Goal: Task Accomplishment & Management: Complete application form

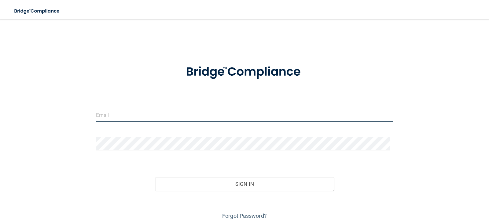
type input "[EMAIL_ADDRESS][DOMAIN_NAME]"
drag, startPoint x: 149, startPoint y: 115, endPoint x: 57, endPoint y: 114, distance: 92.0
click at [49, 115] on div "[EMAIL_ADDRESS][DOMAIN_NAME] Invalid email/password. You don't have permission …" at bounding box center [244, 124] width 465 height 196
drag, startPoint x: 172, startPoint y: 113, endPoint x: 52, endPoint y: 113, distance: 119.8
click at [52, 113] on div "[EMAIL_ADDRESS][DOMAIN_NAME] Invalid email/password. You don't have permission …" at bounding box center [244, 124] width 465 height 196
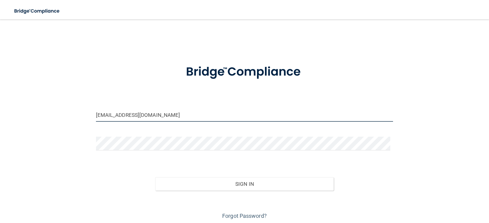
type input "[EMAIL_ADDRESS][DOMAIN_NAME]"
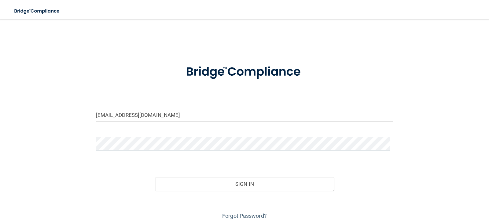
click at [46, 143] on div "[EMAIL_ADDRESS][DOMAIN_NAME] Invalid email/password. You don't have permission …" at bounding box center [244, 124] width 465 height 196
click at [155, 178] on button "Sign In" at bounding box center [244, 184] width 179 height 13
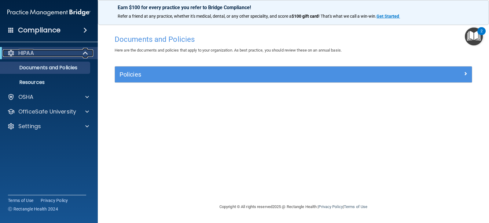
click at [83, 55] on span at bounding box center [85, 53] width 5 height 7
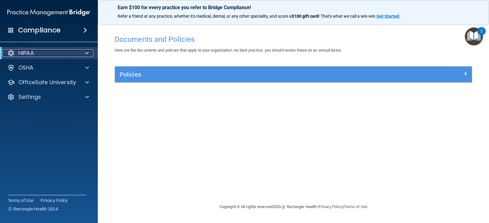
click at [83, 54] on div at bounding box center [85, 53] width 15 height 7
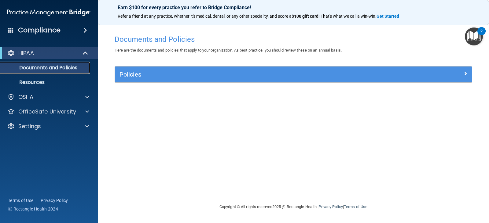
click at [75, 68] on p "Documents and Policies" at bounding box center [45, 68] width 83 height 6
click at [50, 68] on p "Documents and Policies" at bounding box center [45, 68] width 83 height 6
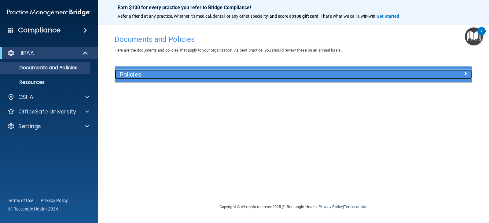
click at [468, 74] on div at bounding box center [427, 73] width 89 height 7
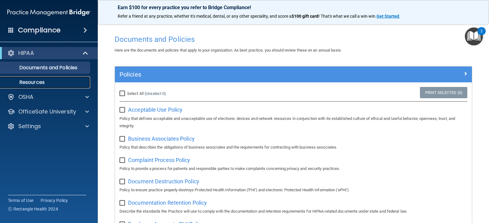
click at [49, 81] on p "Resources" at bounding box center [45, 82] width 83 height 6
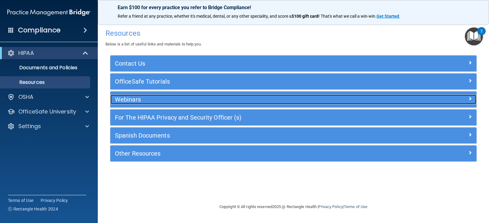
click at [471, 100] on span at bounding box center [470, 98] width 4 height 7
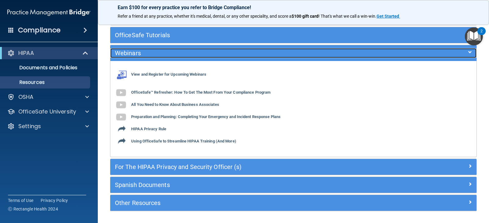
scroll to position [61, 0]
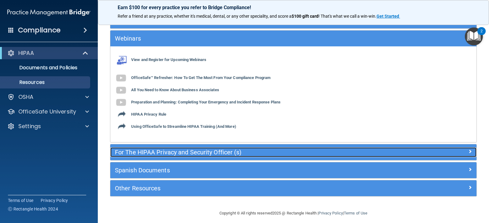
click at [468, 153] on span at bounding box center [470, 151] width 4 height 7
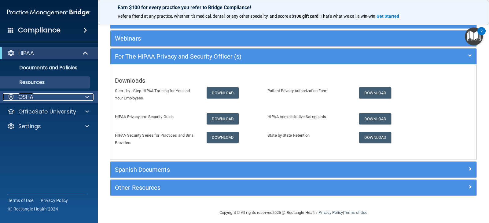
click at [87, 96] on span at bounding box center [87, 97] width 4 height 7
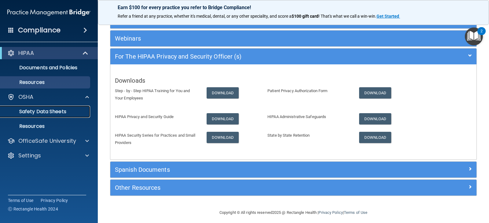
click at [63, 111] on p "Safety Data Sheets" at bounding box center [45, 112] width 83 height 6
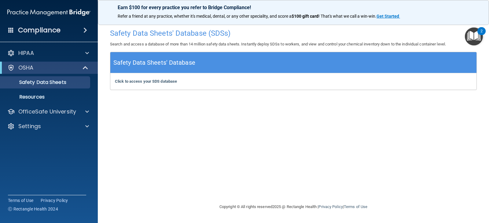
click at [84, 27] on span at bounding box center [85, 30] width 4 height 7
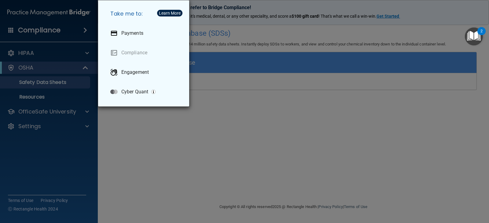
click at [84, 28] on div "Take me to: Payments Compliance Engagement Cyber Quant" at bounding box center [244, 111] width 489 height 223
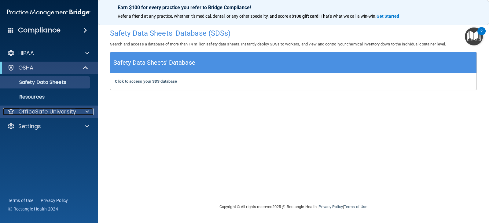
click at [86, 112] on span at bounding box center [87, 111] width 4 height 7
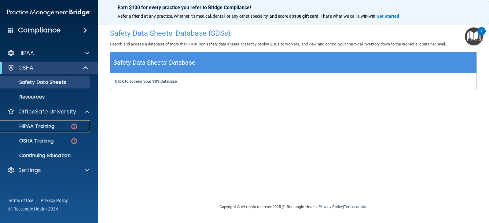
click at [73, 126] on img at bounding box center [74, 127] width 8 height 8
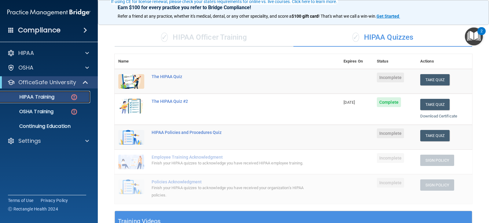
scroll to position [61, 0]
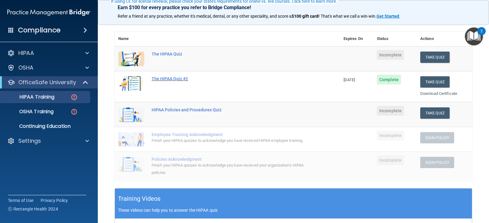
click at [182, 80] on div "The HIPAA Quiz #2" at bounding box center [231, 78] width 158 height 5
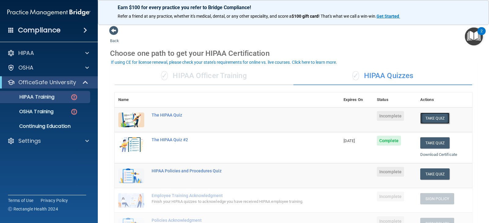
click at [430, 124] on button "Take Quiz" at bounding box center [434, 118] width 29 height 11
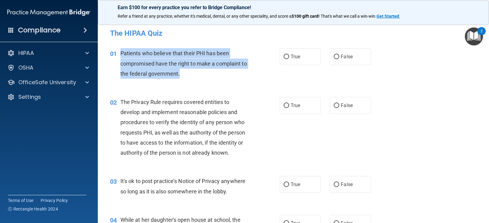
drag, startPoint x: 182, startPoint y: 75, endPoint x: 121, endPoint y: 53, distance: 64.2
click at [121, 53] on div "Patients who believe that their PHI has been compromised have the right to make…" at bounding box center [187, 63] width 134 height 31
copy span "Patients who believe that their PHI has been compromised have the right to make…"
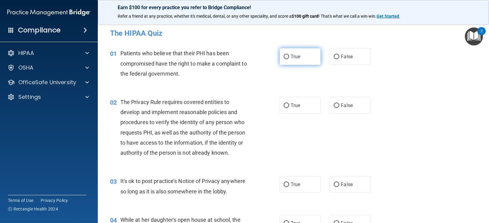
click at [291, 56] on span "True" at bounding box center [295, 57] width 9 height 6
click at [289, 56] on input "True" at bounding box center [287, 57] width 6 height 5
radio input "true"
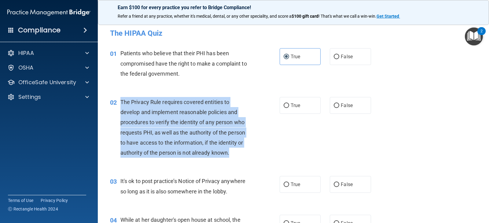
drag, startPoint x: 251, startPoint y: 157, endPoint x: 121, endPoint y: 100, distance: 141.9
click at [121, 100] on div "The Privacy Rule requires covered entities to develop and implement reasonable …" at bounding box center [187, 127] width 134 height 61
copy span "The Privacy Rule requires covered entities to develop and implement reasonable …"
click at [284, 105] on input "True" at bounding box center [287, 106] width 6 height 5
radio input "true"
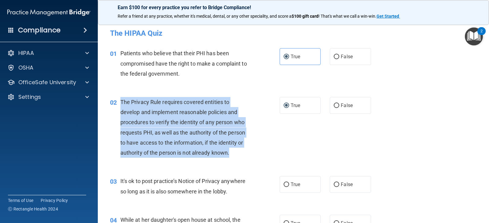
click at [264, 130] on div "02 The Privacy Rule requires covered entities to develop and implement reasonab…" at bounding box center [195, 129] width 188 height 64
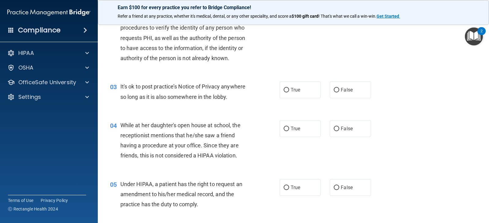
scroll to position [61, 0]
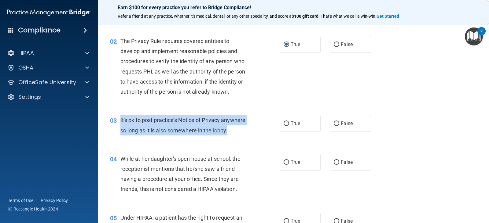
drag, startPoint x: 245, startPoint y: 132, endPoint x: 120, endPoint y: 120, distance: 125.6
click at [120, 120] on div "It's ok to post practice’s Notice of Privacy anywhere so long as it is also som…" at bounding box center [187, 125] width 134 height 20
copy span "It's ok to post practice’s Notice of Privacy anywhere so long as it is also som…"
click at [335, 122] on input "False" at bounding box center [337, 124] width 6 height 5
radio input "true"
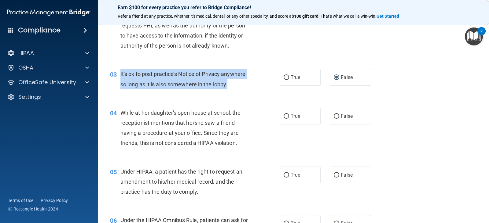
scroll to position [122, 0]
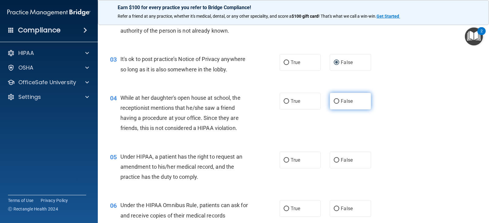
click at [333, 106] on label "False" at bounding box center [350, 101] width 41 height 17
click at [334, 104] on input "False" at bounding box center [337, 101] width 6 height 5
radio input "true"
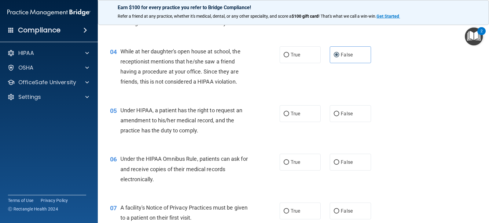
scroll to position [183, 0]
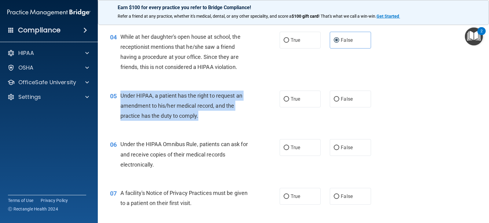
drag, startPoint x: 212, startPoint y: 117, endPoint x: 121, endPoint y: 97, distance: 92.9
click at [121, 97] on div "Under HIPAA, a patient has the right to request an amendment to his/her medical…" at bounding box center [187, 106] width 134 height 31
copy span "Under HIPAA, a patient has the right to request an amendment to his/her medical…"
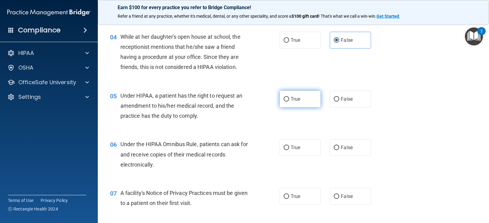
click at [291, 101] on span "True" at bounding box center [295, 99] width 9 height 6
click at [289, 101] on input "True" at bounding box center [287, 99] width 6 height 5
radio input "true"
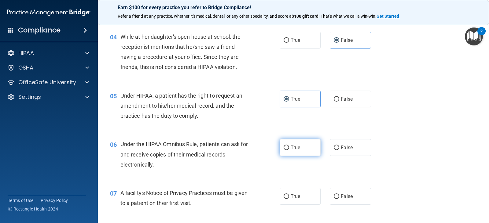
click at [286, 149] on input "True" at bounding box center [287, 148] width 6 height 5
radio input "true"
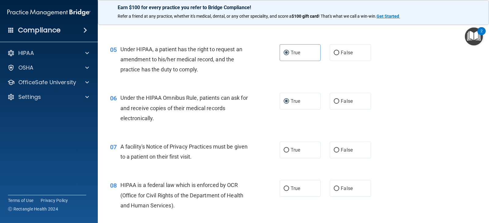
scroll to position [245, 0]
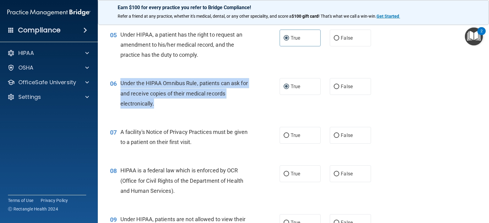
drag, startPoint x: 165, startPoint y: 109, endPoint x: 120, endPoint y: 85, distance: 50.7
click at [120, 85] on div "06 Under the HIPAA Omnibus Rule, patients can ask for and receive copies of the…" at bounding box center [195, 95] width 188 height 34
copy span "Under the HIPAA Omnibus Rule, patients can ask for and receive copies of their …"
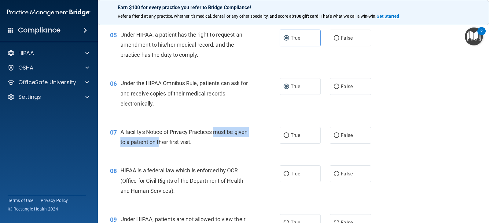
drag, startPoint x: 217, startPoint y: 137, endPoint x: 175, endPoint y: 147, distance: 43.7
click at [174, 147] on div "A facility's Notice of Privacy Practices must be given to a patient on their fi…" at bounding box center [187, 137] width 134 height 20
click at [224, 140] on div "A facility's Notice of Privacy Practices must be given to a patient on their fi…" at bounding box center [187, 137] width 134 height 20
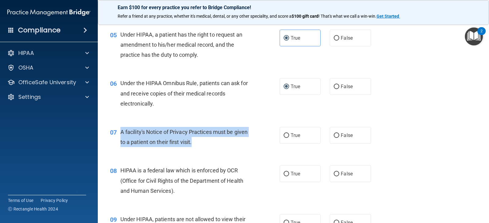
drag, startPoint x: 221, startPoint y: 140, endPoint x: 120, endPoint y: 130, distance: 102.2
click at [120, 130] on div "07 A facility's Notice of Privacy Practices must be given to a patient on their…" at bounding box center [195, 138] width 188 height 23
copy div "A facility's Notice of Privacy Practices must be given to a patient on their fi…"
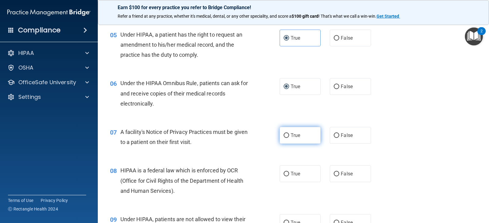
click at [292, 134] on span "True" at bounding box center [295, 136] width 9 height 6
click at [289, 134] on input "True" at bounding box center [287, 136] width 6 height 5
radio input "true"
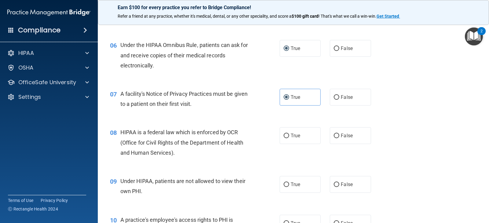
scroll to position [306, 0]
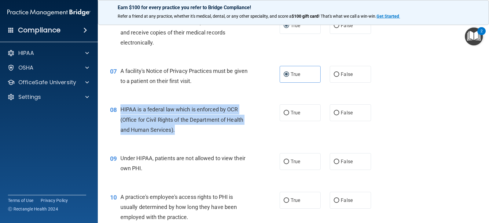
drag, startPoint x: 182, startPoint y: 130, endPoint x: 118, endPoint y: 109, distance: 67.3
click at [118, 109] on div "08 HIPAA is a federal law which is enforced by OCR (Office for Civil Rights of …" at bounding box center [195, 122] width 188 height 34
copy div "HIPAA is a federal law which is enforced by OCR (Office for Civil Rights of the…"
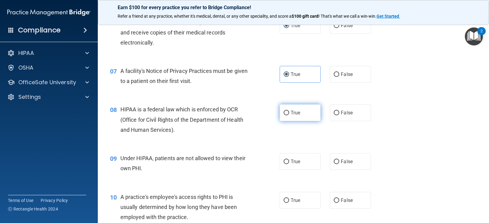
click at [298, 113] on span "True" at bounding box center [295, 113] width 9 height 6
click at [289, 113] on input "True" at bounding box center [287, 113] width 6 height 5
radio input "true"
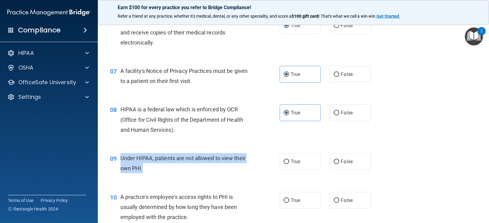
drag, startPoint x: 153, startPoint y: 171, endPoint x: 121, endPoint y: 157, distance: 34.5
click at [121, 157] on div "Under HIPAA, patients are not allowed to view their own PHI." at bounding box center [187, 163] width 134 height 20
copy span "Under HIPAA, patients are not allowed to view their own PHI."
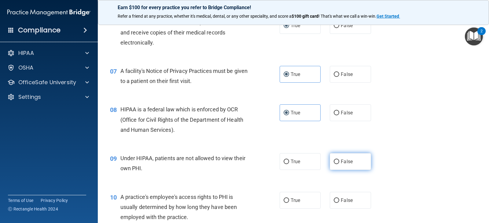
click at [346, 160] on span "False" at bounding box center [347, 162] width 12 height 6
click at [339, 160] on input "False" at bounding box center [337, 162] width 6 height 5
radio input "true"
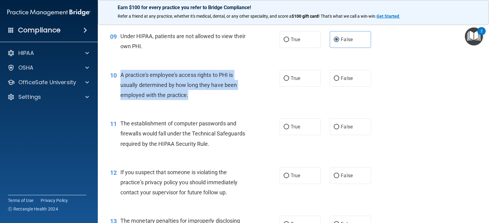
drag, startPoint x: 209, startPoint y: 99, endPoint x: 120, endPoint y: 75, distance: 92.0
click at [120, 75] on div "A practice's employee's access rights to PHI is usually determined by how long …" at bounding box center [187, 85] width 134 height 31
copy span "A practice's employee's access rights to PHI is usually determined by how long …"
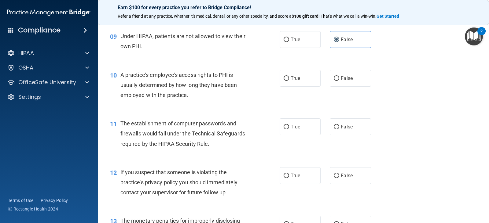
click at [241, 108] on div "10 A practice's employee's access rights to PHI is usually determined by how lo…" at bounding box center [293, 86] width 376 height 49
click at [341, 77] on span "False" at bounding box center [347, 78] width 12 height 6
click at [339, 77] on input "False" at bounding box center [337, 78] width 6 height 5
radio input "true"
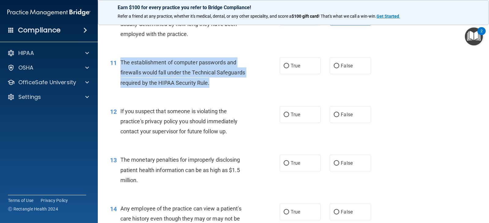
drag, startPoint x: 219, startPoint y: 88, endPoint x: 120, endPoint y: 62, distance: 102.0
click at [120, 62] on div "The establishment of computer passwords and firewalls would fall under the Tech…" at bounding box center [187, 72] width 134 height 31
copy span "The establishment of computer passwords and firewalls would fall under the Tech…"
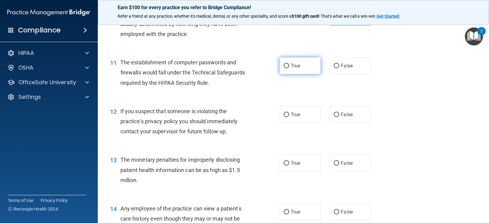
click at [291, 65] on span "True" at bounding box center [295, 66] width 9 height 6
click at [289, 65] on input "True" at bounding box center [287, 66] width 6 height 5
radio input "true"
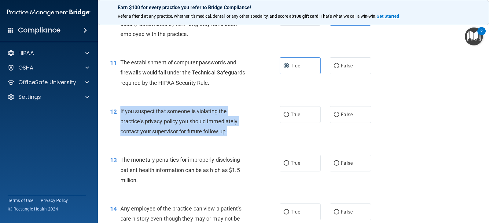
drag, startPoint x: 235, startPoint y: 131, endPoint x: 120, endPoint y: 112, distance: 116.9
click at [120, 112] on div "If you suspect that someone is violating the practice's privacy policy you shou…" at bounding box center [187, 121] width 134 height 31
click at [284, 113] on input "True" at bounding box center [287, 115] width 6 height 5
radio input "true"
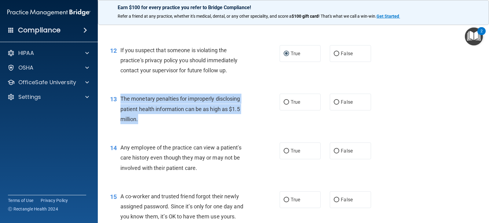
drag, startPoint x: 149, startPoint y: 122, endPoint x: 120, endPoint y: 100, distance: 36.2
click at [120, 100] on div "The monetary penalties for improperly disclosing patient health information can…" at bounding box center [187, 109] width 134 height 31
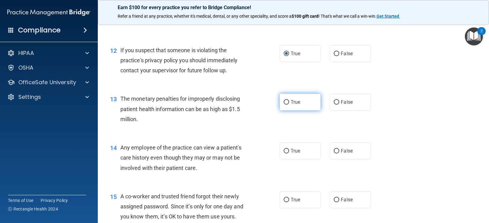
click at [287, 101] on label "True" at bounding box center [300, 102] width 41 height 17
click at [287, 101] on input "True" at bounding box center [287, 102] width 6 height 5
radio input "true"
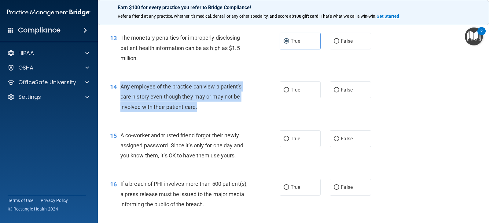
drag, startPoint x: 207, startPoint y: 106, endPoint x: 120, endPoint y: 86, distance: 88.8
click at [120, 86] on div "Any employee of the practice can view a patient's care history even though they…" at bounding box center [187, 97] width 134 height 31
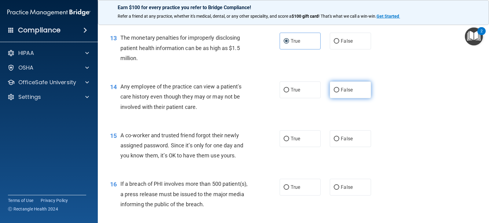
click at [344, 92] on span "False" at bounding box center [347, 90] width 12 height 6
click at [339, 92] on input "False" at bounding box center [337, 90] width 6 height 5
radio input "true"
click at [347, 140] on span "False" at bounding box center [347, 139] width 12 height 6
click at [339, 140] on input "False" at bounding box center [337, 139] width 6 height 5
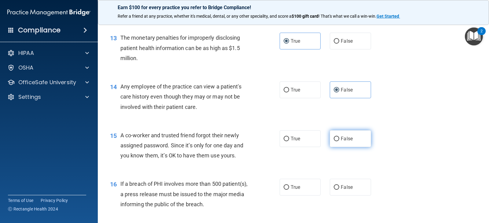
radio input "true"
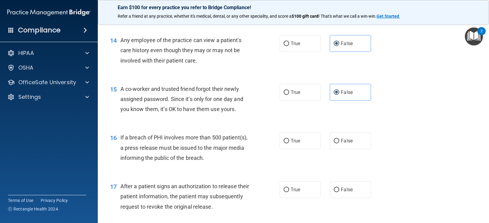
scroll to position [672, 0]
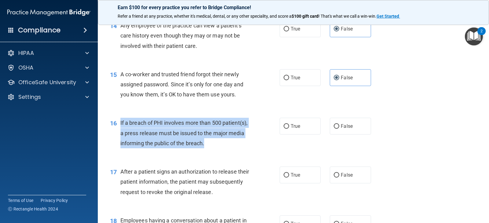
drag, startPoint x: 255, startPoint y: 144, endPoint x: 118, endPoint y: 122, distance: 139.3
click at [118, 122] on div "16 If a breach of PHI involves more than 500 patient(s), a press release must b…" at bounding box center [195, 135] width 188 height 34
click at [285, 128] on input "True" at bounding box center [287, 126] width 6 height 5
radio input "true"
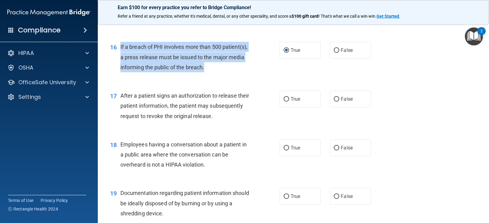
scroll to position [734, 0]
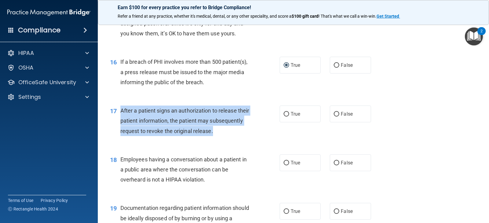
drag, startPoint x: 248, startPoint y: 132, endPoint x: 117, endPoint y: 109, distance: 133.0
click at [117, 109] on div "17 After a patient signs an authorization to release their patient information,…" at bounding box center [195, 123] width 188 height 34
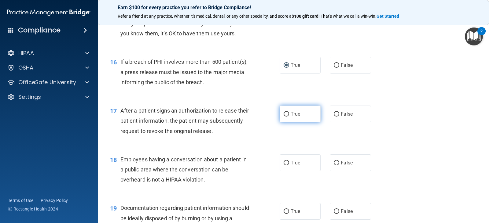
click at [287, 118] on label "True" at bounding box center [300, 114] width 41 height 17
click at [287, 117] on input "True" at bounding box center [287, 114] width 6 height 5
radio input "true"
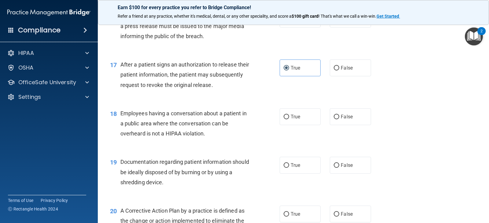
scroll to position [795, 0]
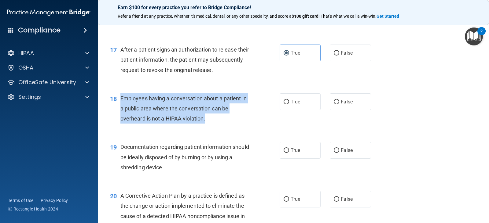
drag, startPoint x: 218, startPoint y: 119, endPoint x: 118, endPoint y: 98, distance: 102.7
click at [118, 98] on div "18 Employees having a conversation about a patient in a public area where the c…" at bounding box center [195, 111] width 188 height 34
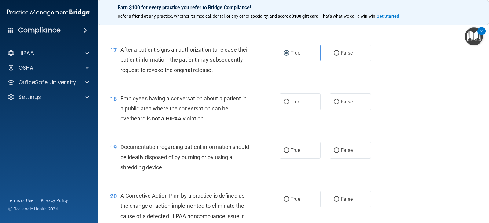
click at [246, 137] on div "19 Documentation regarding patient information should be ideally disposed of by…" at bounding box center [293, 158] width 376 height 49
click at [356, 97] on label "False" at bounding box center [350, 102] width 41 height 17
click at [339, 100] on input "False" at bounding box center [337, 102] width 6 height 5
radio input "true"
click at [284, 151] on input "True" at bounding box center [287, 151] width 6 height 5
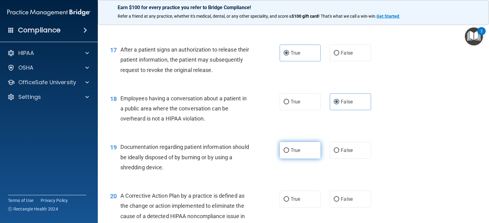
radio input "true"
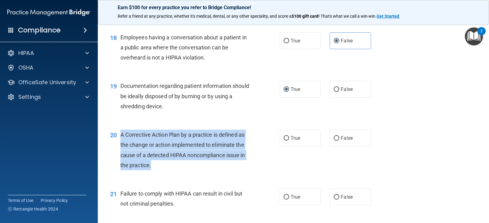
drag, startPoint x: 164, startPoint y: 170, endPoint x: 120, endPoint y: 137, distance: 54.7
click at [120, 137] on div "A Corrective Action Plan by a practice is defined as the change or action imple…" at bounding box center [187, 150] width 134 height 41
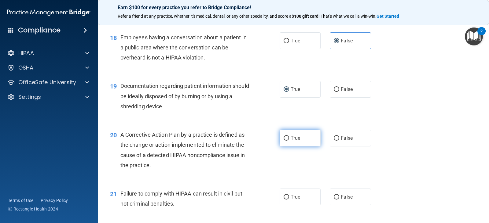
click at [293, 140] on span "True" at bounding box center [295, 138] width 9 height 6
click at [289, 140] on input "True" at bounding box center [287, 138] width 6 height 5
radio input "true"
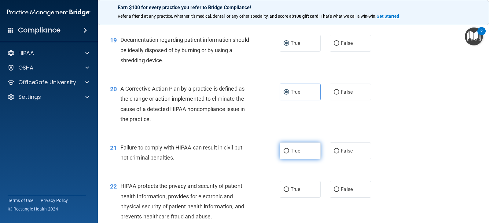
scroll to position [917, 0]
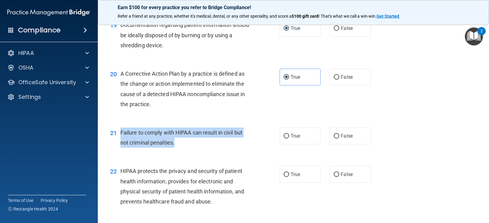
drag, startPoint x: 174, startPoint y: 143, endPoint x: 119, endPoint y: 130, distance: 56.0
click at [119, 130] on div "21 Failure to comply with HIPAA can result in civil but not criminal penalties." at bounding box center [195, 139] width 188 height 23
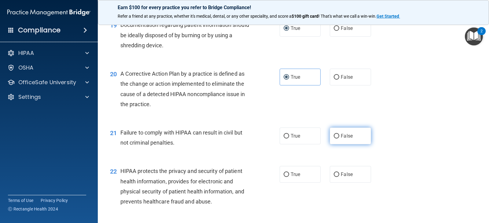
click at [360, 135] on label "False" at bounding box center [350, 136] width 41 height 17
click at [339, 135] on input "False" at bounding box center [337, 136] width 6 height 5
radio input "true"
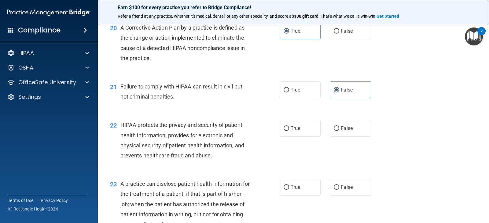
scroll to position [978, 0]
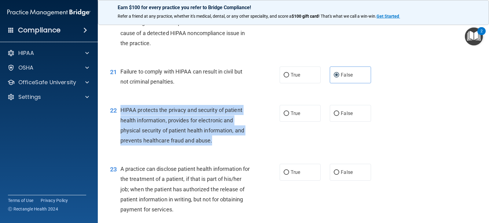
drag, startPoint x: 226, startPoint y: 140, endPoint x: 120, endPoint y: 109, distance: 110.2
click at [120, 109] on div "22 HIPAA protects the privacy and security of patient health information, provi…" at bounding box center [195, 127] width 188 height 44
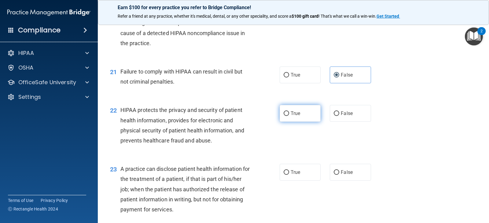
click at [290, 117] on label "True" at bounding box center [300, 113] width 41 height 17
click at [289, 116] on input "True" at bounding box center [287, 114] width 6 height 5
radio input "true"
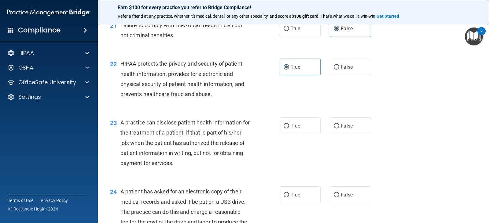
scroll to position [1039, 0]
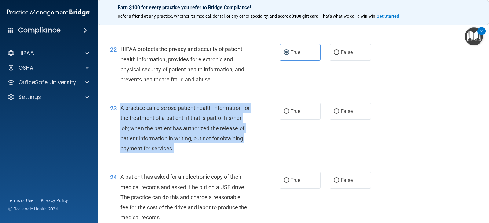
drag, startPoint x: 211, startPoint y: 150, endPoint x: 120, endPoint y: 106, distance: 101.2
click at [120, 106] on div "23 A practice can disclose patient health information for the treatment of a pa…" at bounding box center [195, 130] width 188 height 54
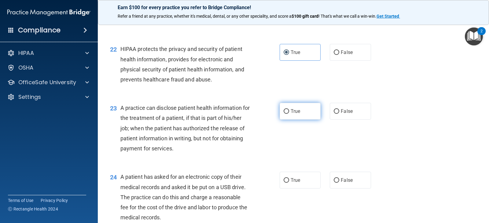
click at [282, 118] on label "True" at bounding box center [300, 111] width 41 height 17
click at [284, 114] on input "True" at bounding box center [287, 111] width 6 height 5
radio input "true"
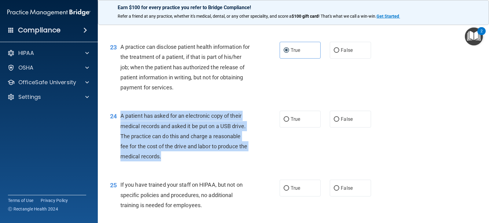
drag, startPoint x: 177, startPoint y: 156, endPoint x: 121, endPoint y: 116, distance: 68.7
click at [121, 116] on div "A patient has asked for an electronic copy of their medical records and asked i…" at bounding box center [187, 136] width 134 height 51
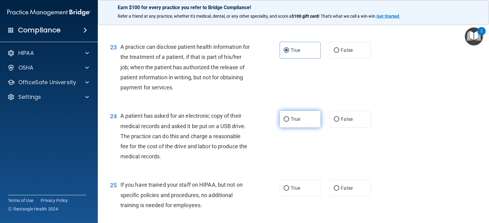
click at [296, 117] on span "True" at bounding box center [295, 119] width 9 height 6
click at [289, 117] on input "True" at bounding box center [287, 119] width 6 height 5
radio input "true"
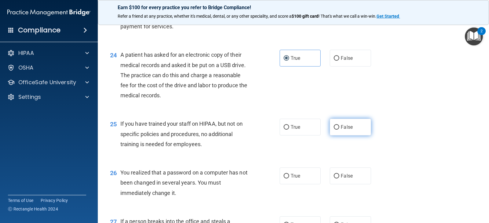
click at [339, 123] on label "False" at bounding box center [350, 127] width 41 height 17
click at [339, 125] on input "False" at bounding box center [337, 127] width 6 height 5
radio input "true"
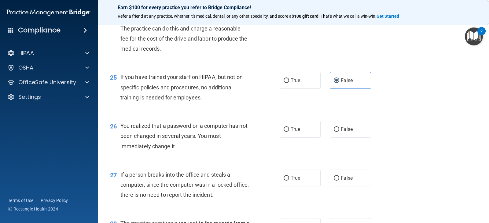
scroll to position [1223, 0]
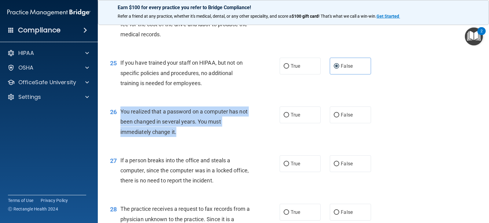
drag, startPoint x: 181, startPoint y: 131, endPoint x: 122, endPoint y: 110, distance: 62.9
click at [122, 110] on div "You realized that a password on a computer has not been changed in several year…" at bounding box center [187, 122] width 134 height 31
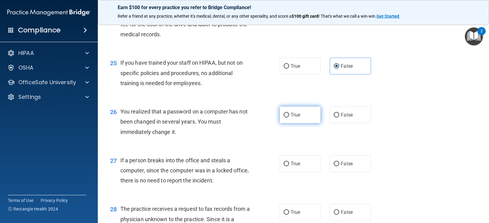
click at [300, 114] on label "True" at bounding box center [300, 115] width 41 height 17
click at [289, 114] on input "True" at bounding box center [287, 115] width 6 height 5
radio input "true"
click at [351, 162] on label "False" at bounding box center [350, 164] width 41 height 17
click at [339, 162] on input "False" at bounding box center [337, 164] width 6 height 5
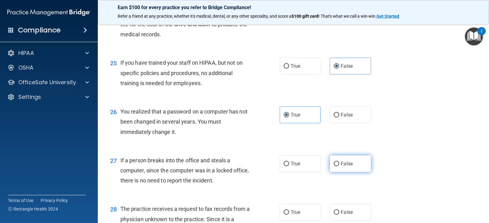
radio input "true"
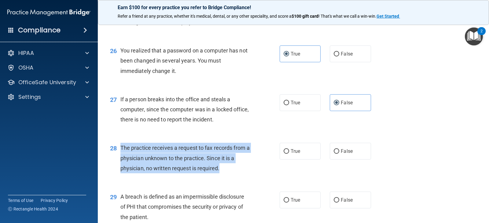
drag, startPoint x: 226, startPoint y: 170, endPoint x: 117, endPoint y: 147, distance: 111.1
click at [117, 147] on div "28 The practice receives a request to fax records from a physician unknown to t…" at bounding box center [195, 160] width 188 height 34
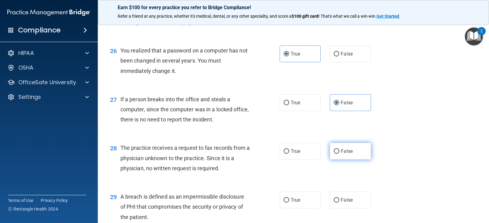
click at [333, 156] on label "False" at bounding box center [350, 151] width 41 height 17
click at [334, 154] on input "False" at bounding box center [337, 151] width 6 height 5
radio input "true"
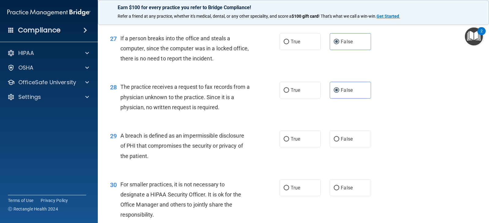
scroll to position [1392, 0]
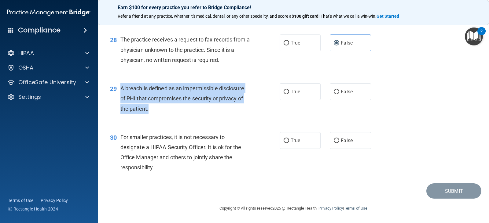
drag, startPoint x: 153, startPoint y: 107, endPoint x: 121, endPoint y: 87, distance: 37.9
click at [121, 87] on div "A breach is defined as an impermissible disclosure of PHI that compromises the …" at bounding box center [187, 98] width 134 height 31
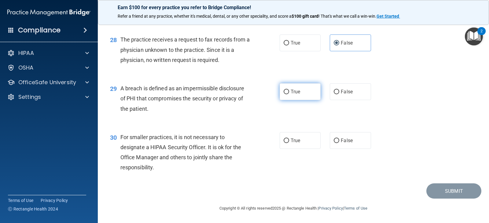
click at [305, 89] on label "True" at bounding box center [300, 91] width 41 height 17
click at [289, 90] on input "True" at bounding box center [287, 92] width 6 height 5
radio input "true"
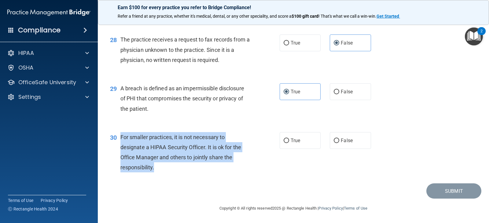
drag, startPoint x: 168, startPoint y: 168, endPoint x: 121, endPoint y: 134, distance: 57.8
click at [121, 134] on div "For smaller practices, it is not necessary to designate a HIPAA Security Office…" at bounding box center [187, 152] width 134 height 41
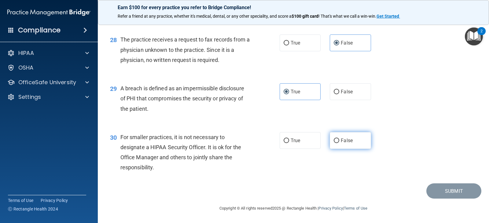
click at [341, 141] on span "False" at bounding box center [347, 141] width 12 height 6
click at [339, 141] on input "False" at bounding box center [337, 141] width 6 height 5
radio input "true"
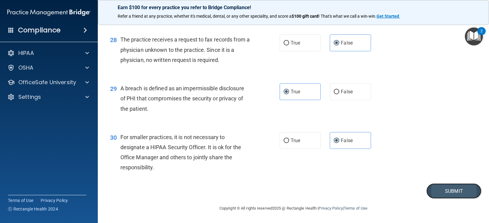
click at [458, 194] on button "Submit" at bounding box center [453, 192] width 55 height 16
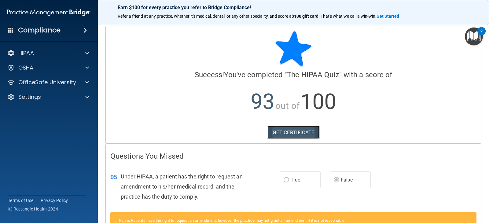
click at [288, 131] on link "GET CERTIFICATE" at bounding box center [293, 132] width 52 height 13
click at [88, 56] on span at bounding box center [87, 53] width 4 height 7
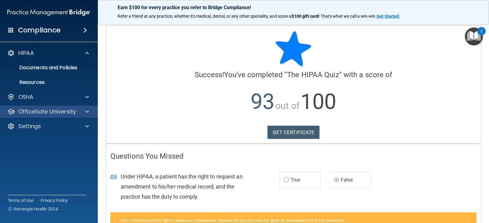
click at [87, 116] on div "OfficeSafe University" at bounding box center [49, 112] width 98 height 12
click at [88, 112] on span at bounding box center [87, 111] width 4 height 7
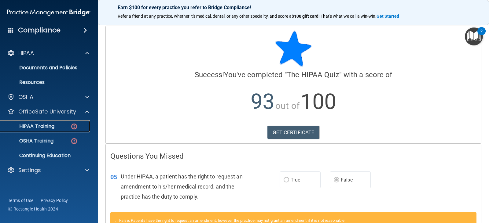
click at [50, 129] on p "HIPAA Training" at bounding box center [29, 126] width 50 height 6
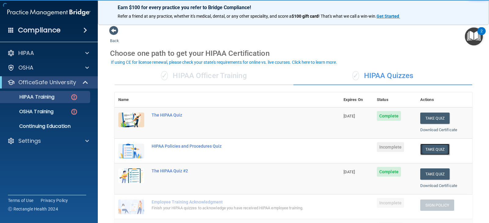
click at [431, 150] on button "Take Quiz" at bounding box center [434, 149] width 29 height 11
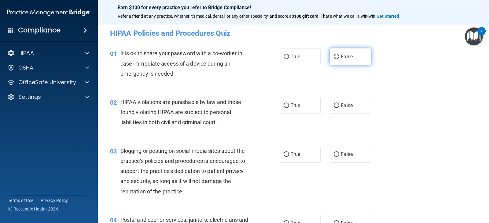
click at [364, 57] on label "False" at bounding box center [350, 56] width 41 height 17
click at [339, 57] on input "False" at bounding box center [337, 57] width 6 height 5
radio input "true"
click at [293, 107] on span "True" at bounding box center [295, 106] width 9 height 6
click at [289, 107] on input "True" at bounding box center [287, 106] width 6 height 5
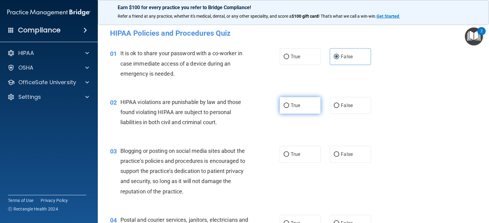
radio input "true"
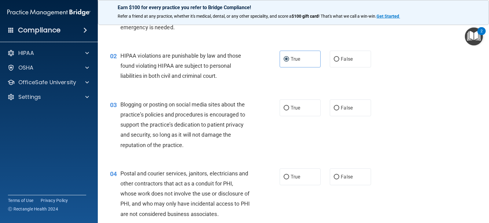
scroll to position [61, 0]
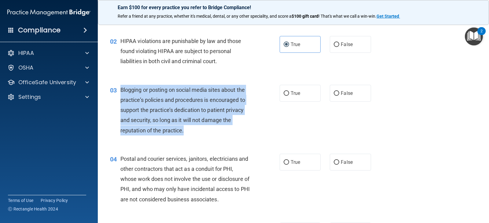
drag, startPoint x: 186, startPoint y: 130, endPoint x: 120, endPoint y: 90, distance: 77.5
click at [120, 90] on div "Blogging or posting on social media sites about the practice’s policies and pro…" at bounding box center [187, 110] width 134 height 51
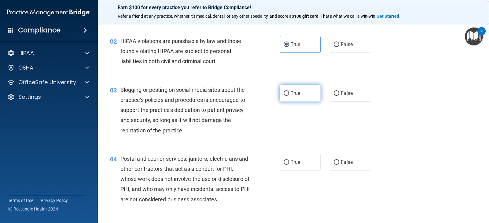
click at [300, 98] on label "True" at bounding box center [300, 93] width 41 height 17
click at [289, 96] on input "True" at bounding box center [287, 93] width 6 height 5
radio input "true"
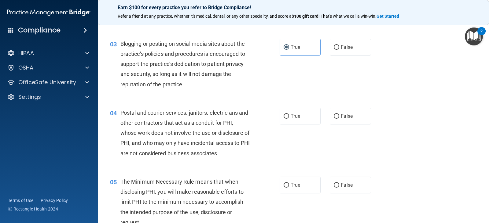
scroll to position [122, 0]
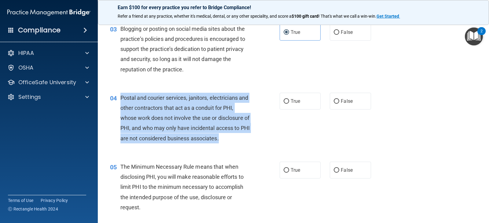
drag, startPoint x: 247, startPoint y: 139, endPoint x: 121, endPoint y: 94, distance: 134.0
click at [121, 94] on div "Postal and courier services, janitors, electricians and other contractors that …" at bounding box center [187, 118] width 134 height 51
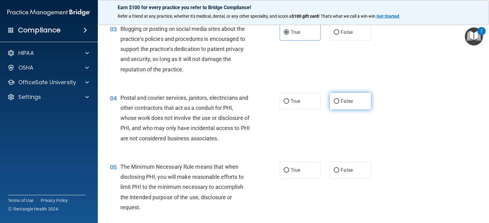
click at [344, 98] on label "False" at bounding box center [350, 101] width 41 height 17
click at [339, 99] on input "False" at bounding box center [337, 101] width 6 height 5
radio input "true"
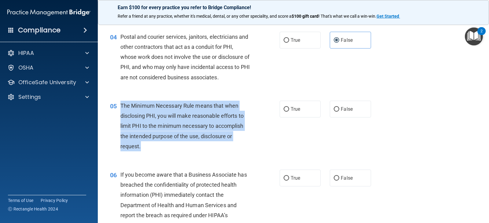
drag, startPoint x: 151, startPoint y: 149, endPoint x: 121, endPoint y: 107, distance: 51.4
click at [121, 107] on div "The Minimum Necessary Rule means that when disclosing PHI, you will make reason…" at bounding box center [187, 126] width 134 height 51
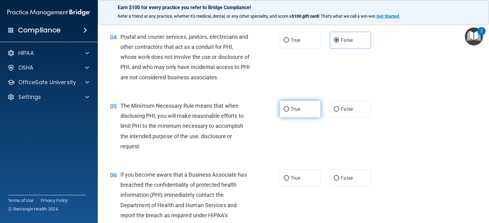
click at [297, 110] on span "True" at bounding box center [295, 109] width 9 height 6
click at [289, 110] on input "True" at bounding box center [287, 109] width 6 height 5
radio input "true"
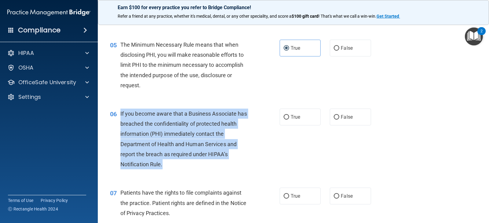
drag, startPoint x: 170, startPoint y: 164, endPoint x: 120, endPoint y: 112, distance: 71.8
click at [120, 112] on div "If you become aware that a Business Associate has breached the confidentiality …" at bounding box center [187, 139] width 134 height 61
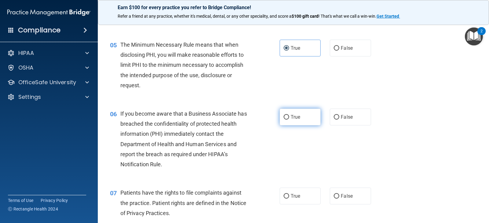
click at [293, 125] on label "True" at bounding box center [300, 117] width 41 height 17
click at [289, 120] on input "True" at bounding box center [287, 117] width 6 height 5
radio input "true"
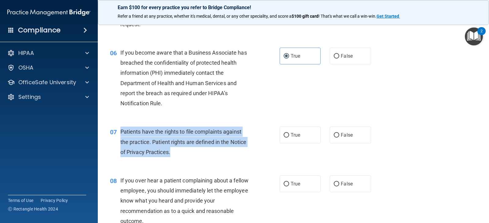
drag, startPoint x: 176, startPoint y: 153, endPoint x: 121, endPoint y: 131, distance: 59.3
click at [121, 131] on div "Patients have the rights to file complaints against the practice. Patient right…" at bounding box center [187, 142] width 134 height 31
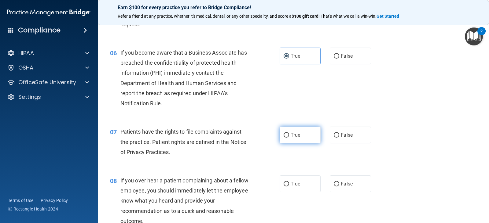
click at [293, 142] on label "True" at bounding box center [300, 135] width 41 height 17
click at [289, 138] on input "True" at bounding box center [287, 135] width 6 height 5
radio input "true"
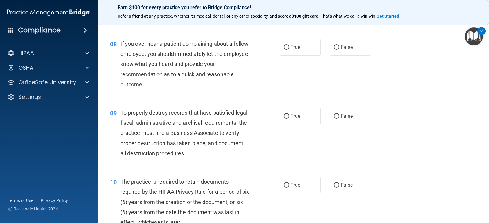
scroll to position [428, 0]
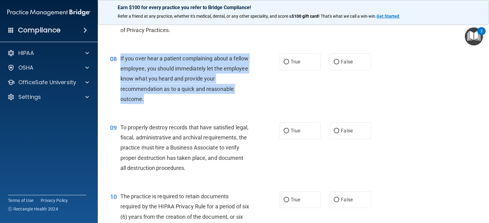
drag, startPoint x: 162, startPoint y: 98, endPoint x: 117, endPoint y: 57, distance: 61.3
click at [117, 57] on div "08 If you over hear a patient complaining about a fellow employee, you should i…" at bounding box center [195, 80] width 188 height 54
click at [336, 64] on input "False" at bounding box center [337, 62] width 6 height 5
radio input "true"
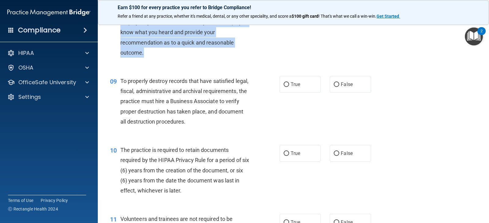
scroll to position [489, 0]
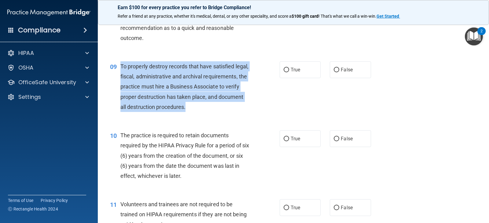
drag, startPoint x: 245, startPoint y: 107, endPoint x: 121, endPoint y: 66, distance: 130.9
click at [121, 66] on div "To properly destroy records that have satisfied legal, fiscal, administrative a…" at bounding box center [187, 86] width 134 height 51
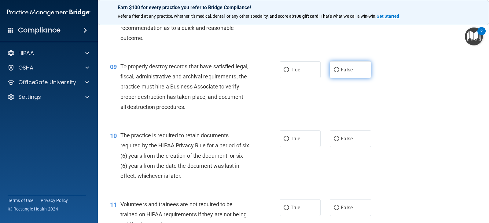
click at [337, 72] on label "False" at bounding box center [350, 69] width 41 height 17
click at [337, 72] on input "False" at bounding box center [337, 70] width 6 height 5
radio input "true"
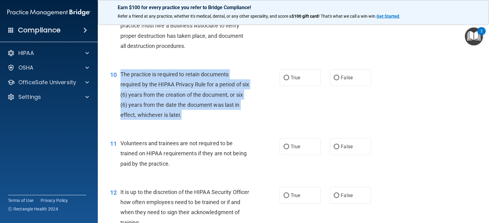
drag, startPoint x: 201, startPoint y: 114, endPoint x: 121, endPoint y: 73, distance: 90.4
click at [121, 73] on div "The practice is required to retain documents required by the HIPAA Privacy Rule…" at bounding box center [187, 94] width 134 height 51
click at [285, 76] on input "True" at bounding box center [287, 78] width 6 height 5
radio input "true"
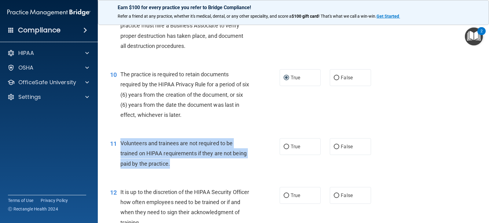
drag, startPoint x: 176, startPoint y: 166, endPoint x: 121, endPoint y: 142, distance: 60.0
click at [121, 142] on div "Volunteers and trainees are not required to be trained on HIPAA requirements if…" at bounding box center [187, 153] width 134 height 31
click at [334, 149] on input "False" at bounding box center [337, 147] width 6 height 5
radio input "true"
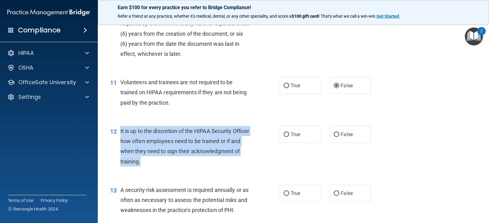
drag, startPoint x: 199, startPoint y: 158, endPoint x: 117, endPoint y: 131, distance: 86.6
click at [117, 131] on div "12 It is up to the discretion of the HIPAA Security Officer how often employees…" at bounding box center [195, 148] width 188 height 44
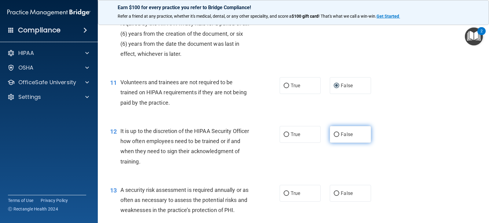
click at [341, 132] on span "False" at bounding box center [347, 135] width 12 height 6
click at [338, 133] on input "False" at bounding box center [337, 135] width 6 height 5
radio input "true"
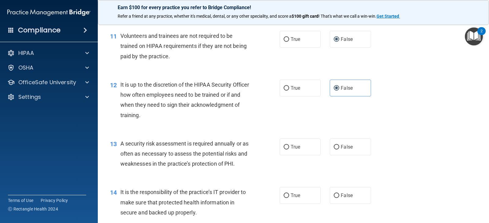
scroll to position [672, 0]
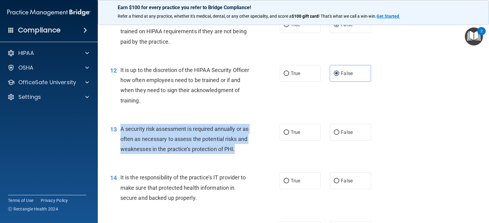
drag, startPoint x: 247, startPoint y: 146, endPoint x: 121, endPoint y: 128, distance: 127.9
click at [121, 128] on div "A security risk assessment is required annually or as often as necessary to ass…" at bounding box center [187, 139] width 134 height 31
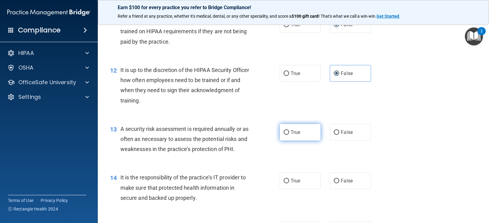
click at [301, 129] on label "True" at bounding box center [300, 132] width 41 height 17
click at [289, 131] on input "True" at bounding box center [287, 133] width 6 height 5
radio input "true"
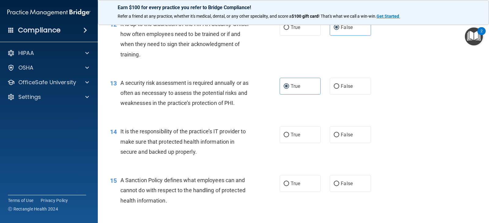
scroll to position [734, 0]
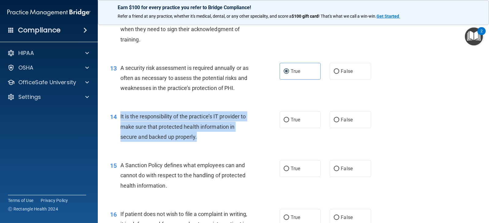
drag, startPoint x: 202, startPoint y: 135, endPoint x: 134, endPoint y: 121, distance: 69.7
click at [120, 115] on div "14 It is the responsibility of the practice’s IT provider to make sure that pro…" at bounding box center [195, 129] width 188 height 34
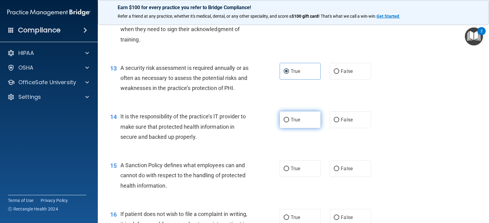
click at [293, 121] on span "True" at bounding box center [295, 120] width 9 height 6
click at [289, 121] on input "True" at bounding box center [287, 120] width 6 height 5
radio input "true"
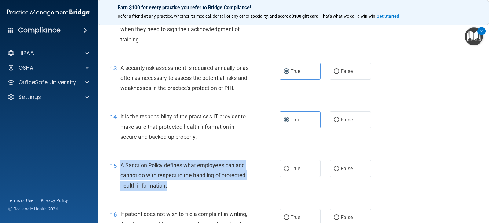
drag, startPoint x: 174, startPoint y: 185, endPoint x: 121, endPoint y: 164, distance: 56.4
click at [121, 164] on div "A Sanction Policy defines what employees can and cannot do with respect to the …" at bounding box center [187, 175] width 134 height 31
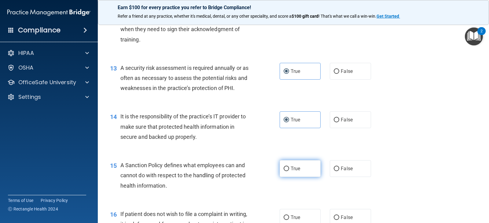
click at [296, 165] on label "True" at bounding box center [300, 168] width 41 height 17
click at [289, 167] on input "True" at bounding box center [287, 169] width 6 height 5
radio input "true"
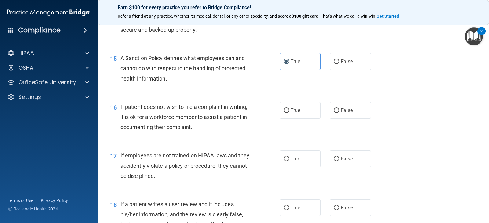
scroll to position [856, 0]
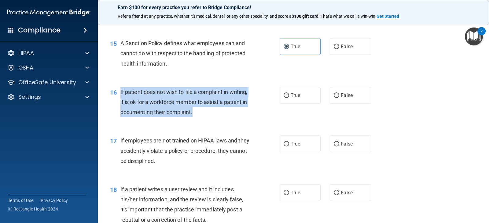
drag, startPoint x: 227, startPoint y: 114, endPoint x: 119, endPoint y: 94, distance: 110.1
click at [119, 94] on div "16 If patient does not wish to file a complaint in writing, it is ok for a work…" at bounding box center [195, 104] width 188 height 34
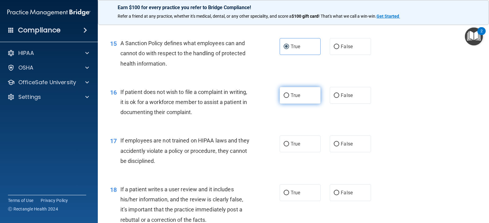
click at [287, 96] on label "True" at bounding box center [300, 95] width 41 height 17
click at [287, 96] on input "True" at bounding box center [287, 96] width 6 height 5
radio input "true"
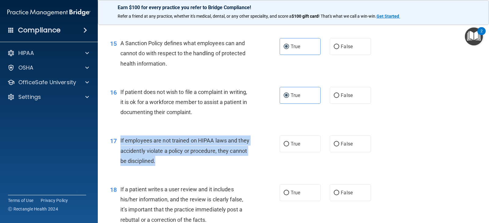
drag, startPoint x: 184, startPoint y: 164, endPoint x: 120, endPoint y: 143, distance: 67.8
click at [120, 143] on div "17 If employees are not trained on HIPAA laws and they accidently violate a pol…" at bounding box center [195, 153] width 188 height 34
click at [336, 144] on input "False" at bounding box center [337, 144] width 6 height 5
radio input "true"
click at [242, 160] on div "If employees are not trained on HIPAA laws and they accidently violate a policy…" at bounding box center [187, 151] width 134 height 31
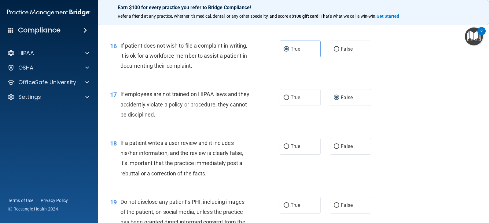
scroll to position [917, 0]
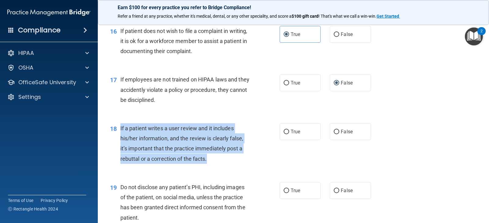
drag, startPoint x: 213, startPoint y: 158, endPoint x: 117, endPoint y: 128, distance: 100.3
click at [117, 128] on div "18 If a patient writes a user review and it includes his/her information, and t…" at bounding box center [195, 145] width 188 height 44
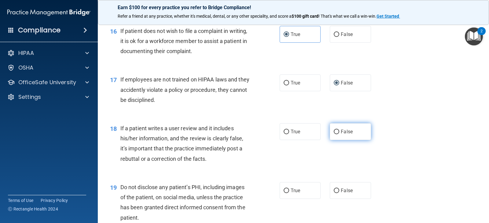
click at [334, 128] on label "False" at bounding box center [350, 131] width 41 height 17
click at [334, 130] on input "False" at bounding box center [337, 132] width 6 height 5
radio input "true"
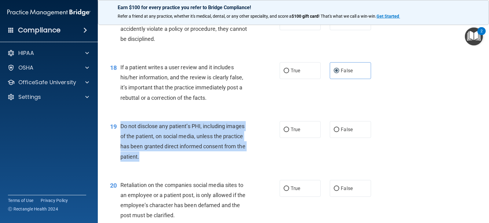
drag, startPoint x: 145, startPoint y: 156, endPoint x: 121, endPoint y: 127, distance: 38.2
click at [121, 127] on div "Do not disclose any patient’s PHI, including images of the patient, on social m…" at bounding box center [187, 141] width 134 height 41
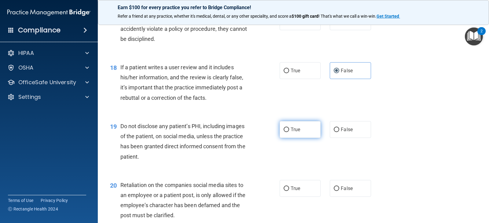
click at [294, 134] on label "True" at bounding box center [300, 129] width 41 height 17
click at [289, 132] on input "True" at bounding box center [287, 130] width 6 height 5
radio input "true"
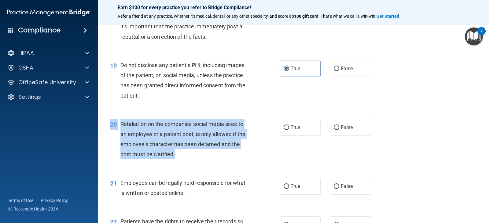
drag, startPoint x: 187, startPoint y: 154, endPoint x: 117, endPoint y: 118, distance: 78.1
click at [117, 118] on div "20 Retaliation on the companies social media sites to an employee or a patient …" at bounding box center [293, 141] width 376 height 59
click at [163, 145] on span "Retaliation on the companies social media sites to an employee or a patient pos…" at bounding box center [182, 139] width 125 height 37
drag, startPoint x: 186, startPoint y: 157, endPoint x: 121, endPoint y: 124, distance: 73.8
click at [121, 124] on div "Retaliation on the companies social media sites to an employee or a patient pos…" at bounding box center [187, 139] width 134 height 41
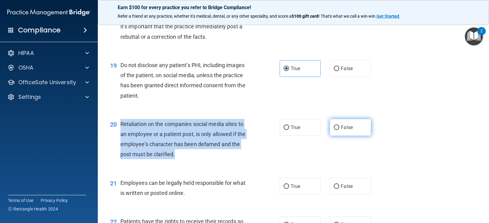
click at [334, 129] on input "False" at bounding box center [337, 128] width 6 height 5
radio input "true"
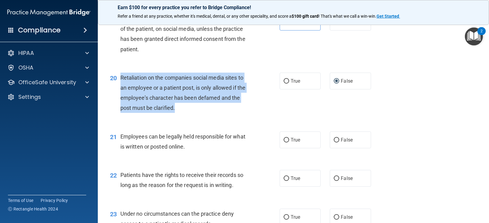
scroll to position [1100, 0]
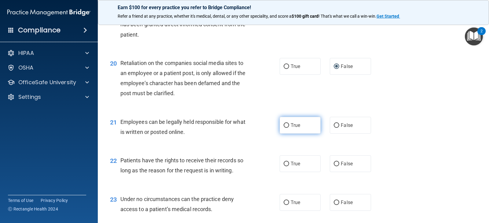
click at [286, 128] on label "True" at bounding box center [300, 125] width 41 height 17
click at [286, 128] on input "True" at bounding box center [287, 125] width 6 height 5
radio input "true"
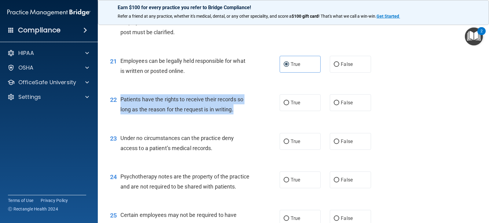
drag, startPoint x: 237, startPoint y: 110, endPoint x: 121, endPoint y: 101, distance: 116.5
click at [121, 101] on div "Patients have the rights to receive their records so long as the reason for the…" at bounding box center [187, 104] width 134 height 20
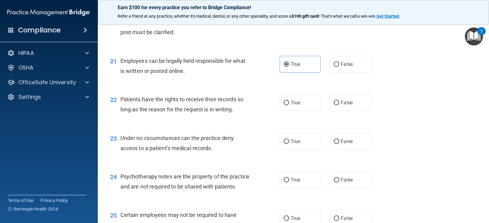
click at [292, 94] on div "22 Patients have the rights to receive their records so long as the reason for …" at bounding box center [293, 106] width 376 height 39
click at [298, 105] on span "True" at bounding box center [295, 103] width 9 height 6
click at [289, 105] on input "True" at bounding box center [287, 103] width 6 height 5
radio input "true"
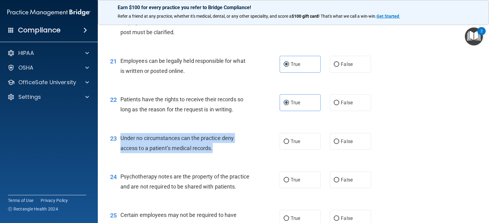
drag, startPoint x: 216, startPoint y: 147, endPoint x: 120, endPoint y: 135, distance: 96.1
click at [120, 135] on div "Under no circumstances can the practice deny access to a patient’s medical reco…" at bounding box center [187, 143] width 134 height 20
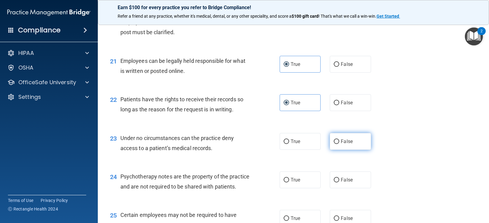
click at [331, 146] on label "False" at bounding box center [350, 141] width 41 height 17
click at [334, 144] on input "False" at bounding box center [337, 142] width 6 height 5
radio input "true"
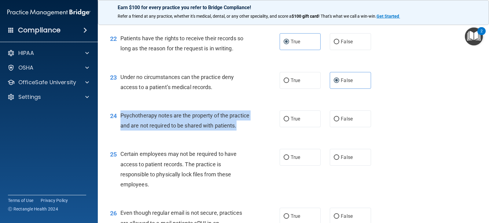
drag, startPoint x: 150, startPoint y: 134, endPoint x: 120, endPoint y: 117, distance: 34.6
click at [120, 117] on div "24 Psychotherapy notes are the property of the practice and are not required to…" at bounding box center [195, 122] width 188 height 23
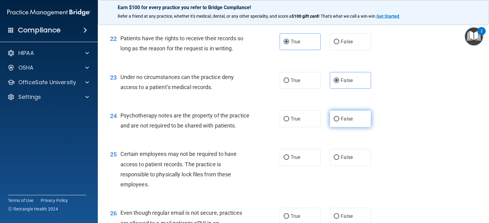
click at [337, 121] on label "False" at bounding box center [350, 119] width 41 height 17
click at [337, 121] on input "False" at bounding box center [337, 119] width 6 height 5
radio input "true"
click at [282, 122] on label "True" at bounding box center [300, 119] width 41 height 17
click at [284, 122] on input "True" at bounding box center [287, 119] width 6 height 5
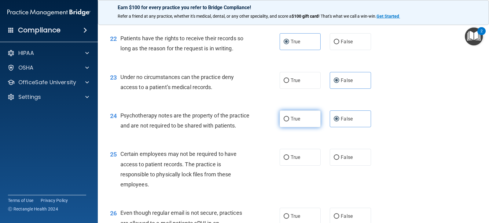
radio input "true"
radio input "false"
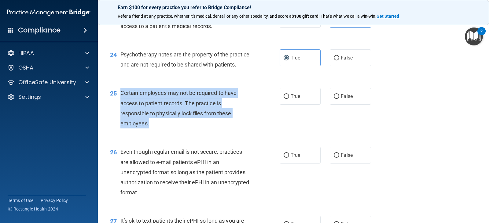
drag, startPoint x: 159, startPoint y: 133, endPoint x: 121, endPoint y: 103, distance: 47.9
click at [121, 103] on div "Certain employees may not be required to have access to patient records. The pr…" at bounding box center [187, 108] width 134 height 41
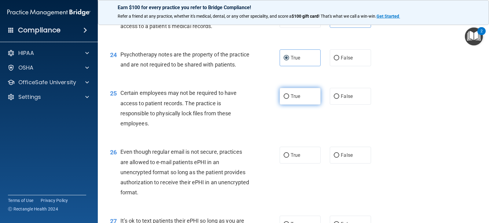
click at [291, 99] on span "True" at bounding box center [295, 97] width 9 height 6
click at [289, 99] on input "True" at bounding box center [287, 96] width 6 height 5
radio input "true"
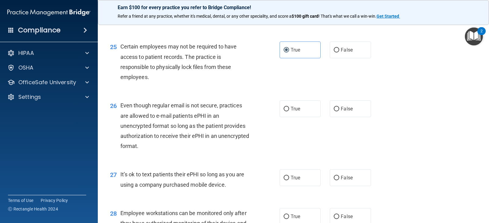
scroll to position [1345, 0]
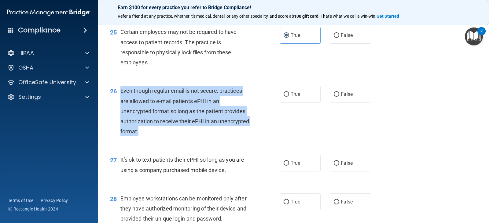
drag, startPoint x: 178, startPoint y: 144, endPoint x: 121, endPoint y: 103, distance: 69.9
click at [121, 103] on div "Even though regular email is not secure, practices are allowed to e-mail patien…" at bounding box center [187, 111] width 134 height 51
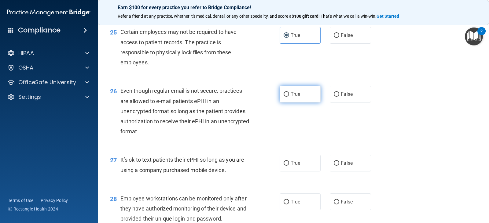
click at [285, 103] on label "True" at bounding box center [300, 94] width 41 height 17
click at [285, 97] on input "True" at bounding box center [287, 94] width 6 height 5
radio input "true"
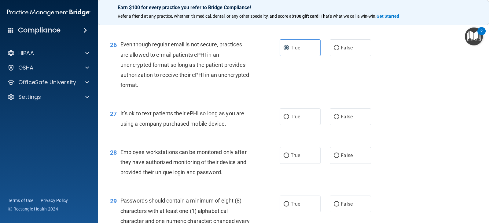
scroll to position [1406, 0]
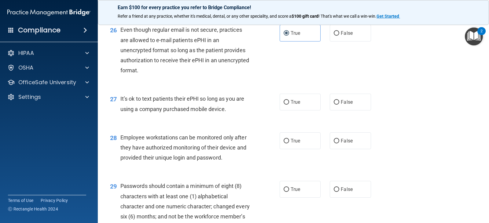
drag, startPoint x: 231, startPoint y: 119, endPoint x: 120, endPoint y: 109, distance: 112.1
click at [120, 109] on div "27 It’s ok to text patients their ePHI so long as you are using a company purch…" at bounding box center [195, 105] width 188 height 23
